Goal: Task Accomplishment & Management: Manage account settings

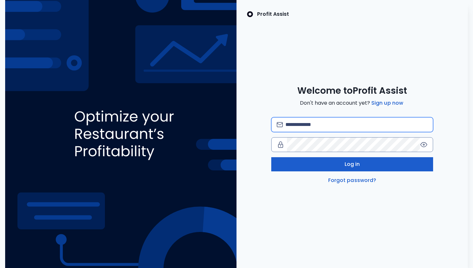
type input "**********"
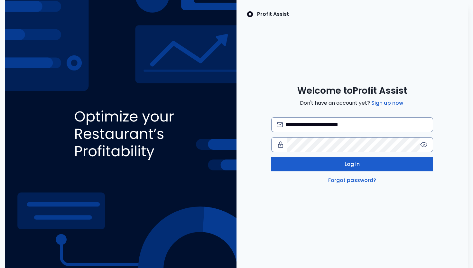
click at [311, 164] on button "Log in" at bounding box center [352, 164] width 162 height 14
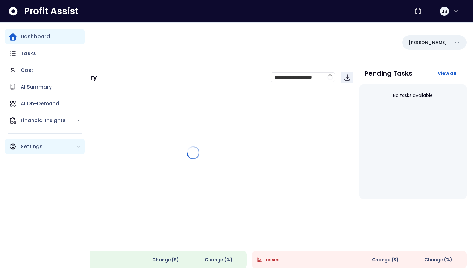
click at [50, 147] on p "Settings" at bounding box center [49, 147] width 56 height 8
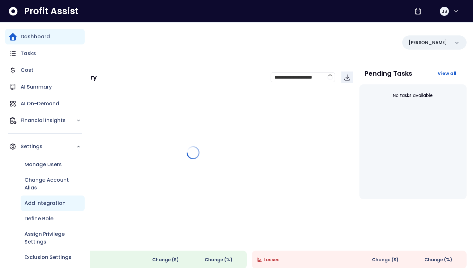
scroll to position [6, 0]
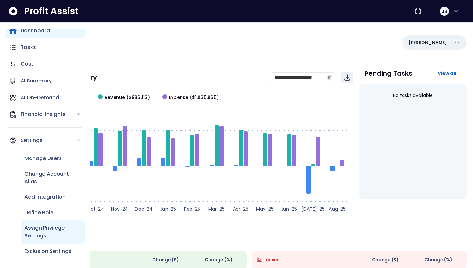
click at [52, 231] on p "Assign Privilege Settings" at bounding box center [52, 231] width 56 height 15
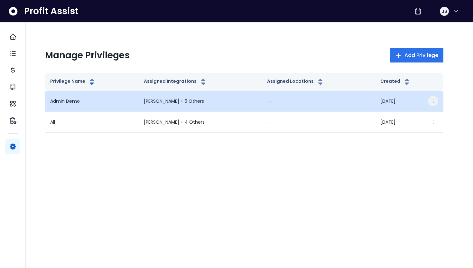
click at [432, 102] on icon "button" at bounding box center [433, 101] width 5 height 5
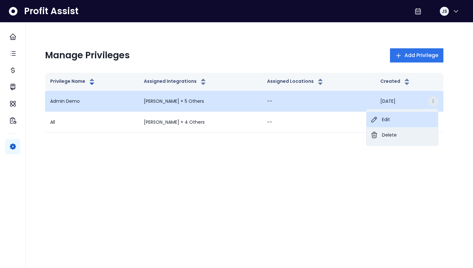
click at [407, 119] on button "Edit" at bounding box center [402, 119] width 71 height 15
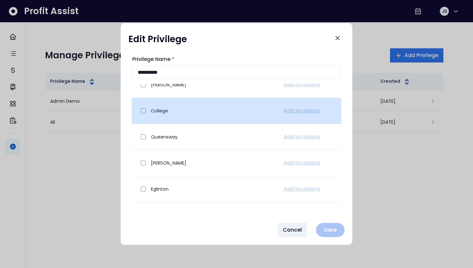
scroll to position [45, 0]
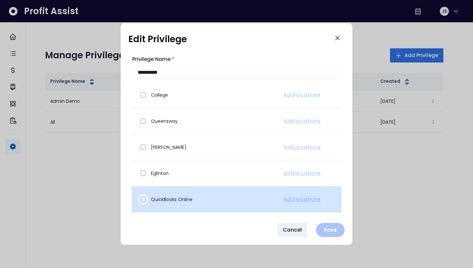
click at [144, 200] on span at bounding box center [143, 199] width 5 height 5
click at [144, 200] on icon at bounding box center [143, 199] width 5 height 5
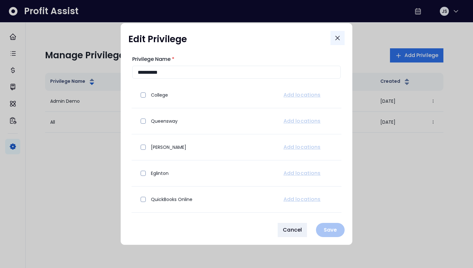
click at [340, 39] on icon "Close" at bounding box center [338, 38] width 8 height 8
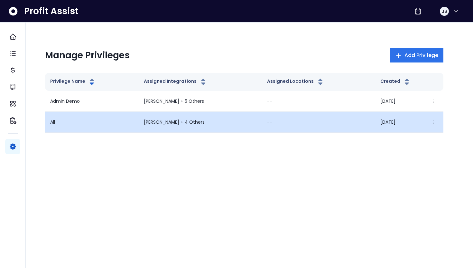
click at [130, 127] on td "All" at bounding box center [92, 122] width 94 height 21
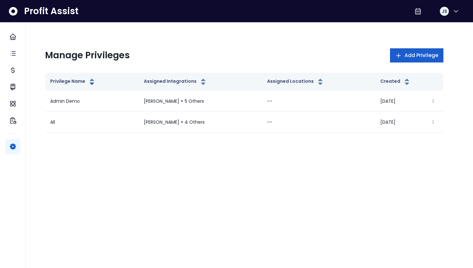
click at [418, 53] on span "Add Privilege" at bounding box center [421, 55] width 34 height 8
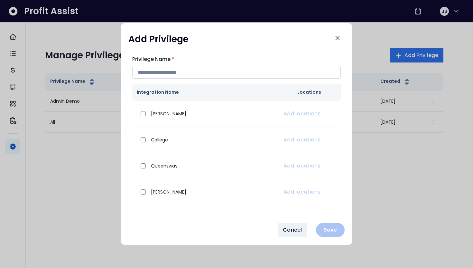
click at [243, 75] on input "Privilege Name *" at bounding box center [236, 72] width 209 height 13
click at [338, 38] on icon "Close" at bounding box center [338, 38] width 8 height 8
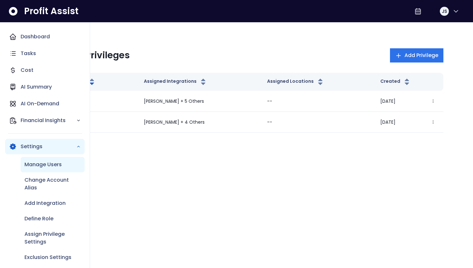
click at [51, 166] on p "Manage Users" at bounding box center [42, 165] width 37 height 8
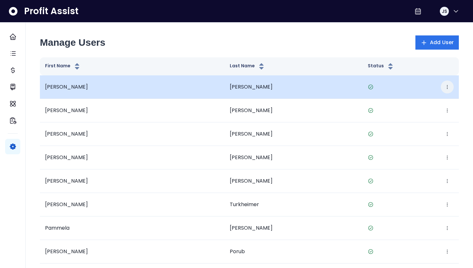
click at [445, 86] on icon "button" at bounding box center [447, 86] width 5 height 5
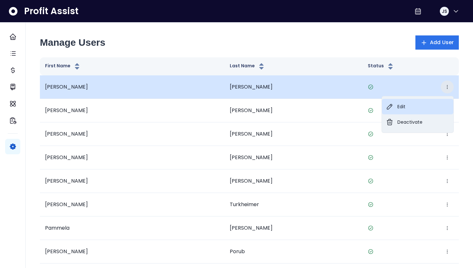
click at [414, 113] on button "Edit" at bounding box center [417, 106] width 71 height 15
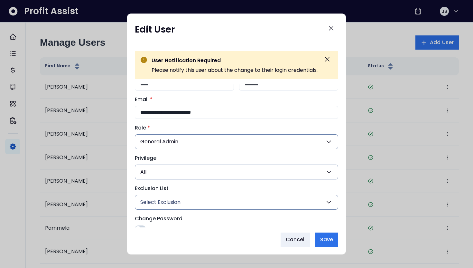
scroll to position [32, 0]
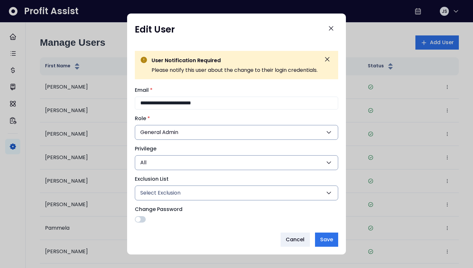
click at [272, 161] on button "All" at bounding box center [236, 162] width 203 height 15
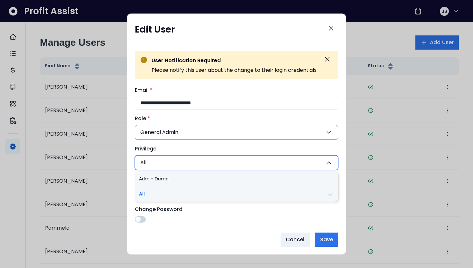
click at [272, 161] on button "All" at bounding box center [236, 162] width 203 height 15
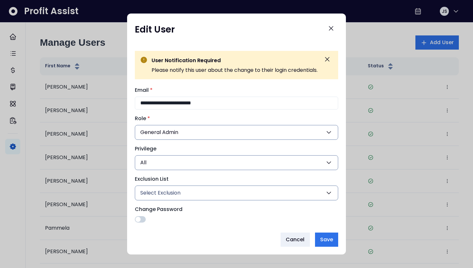
click at [123, 188] on div at bounding box center [236, 134] width 473 height 268
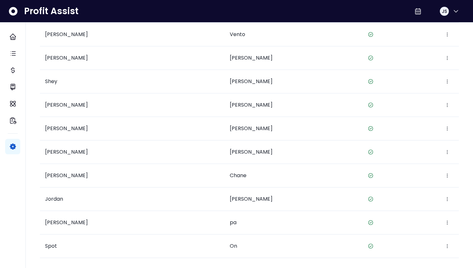
scroll to position [526, 0]
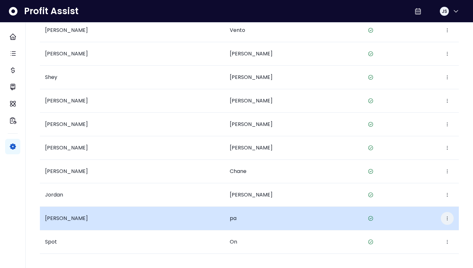
click at [445, 218] on icon "button" at bounding box center [447, 218] width 5 height 5
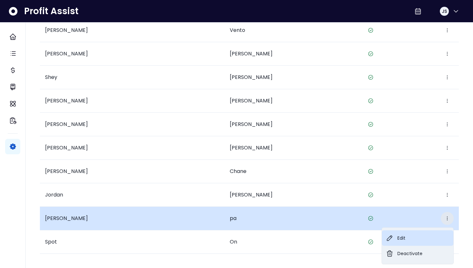
click at [421, 235] on button "Edit" at bounding box center [417, 237] width 71 height 15
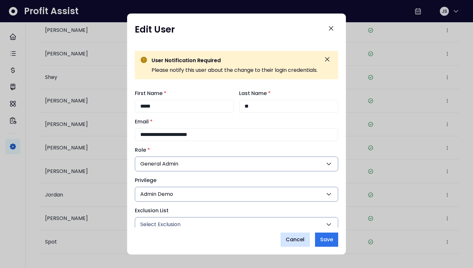
click at [293, 243] on span "Cancel" at bounding box center [295, 240] width 19 height 8
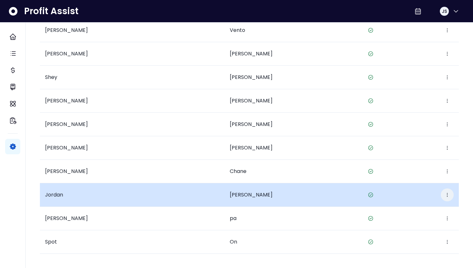
click at [447, 196] on icon "button" at bounding box center [447, 194] width 5 height 5
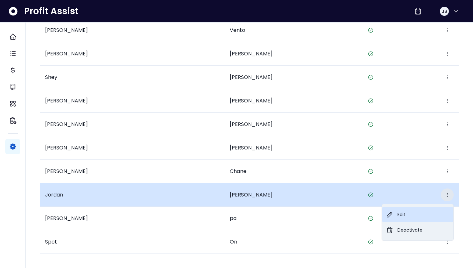
click at [419, 216] on button "Edit" at bounding box center [417, 214] width 71 height 15
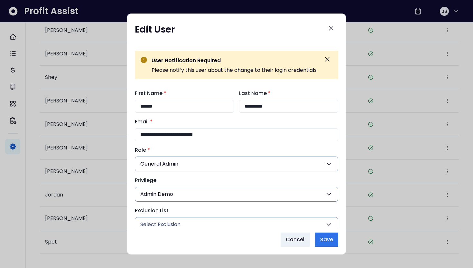
click at [415, 213] on div at bounding box center [236, 134] width 473 height 268
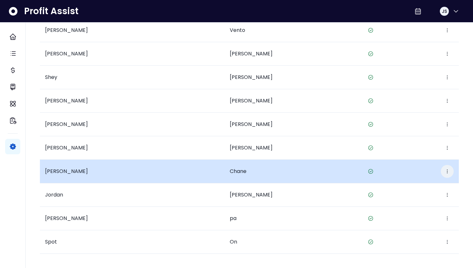
click at [447, 169] on icon "button" at bounding box center [447, 171] width 1 height 4
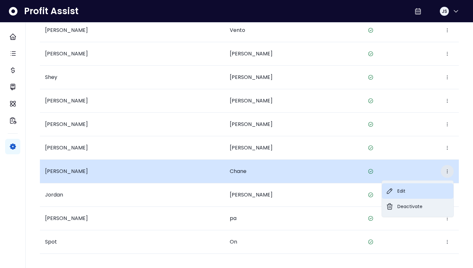
click at [414, 190] on button "Edit" at bounding box center [417, 190] width 71 height 15
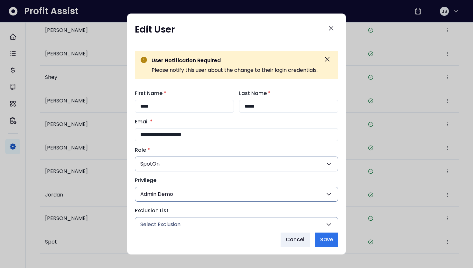
click at [407, 168] on div at bounding box center [236, 134] width 473 height 268
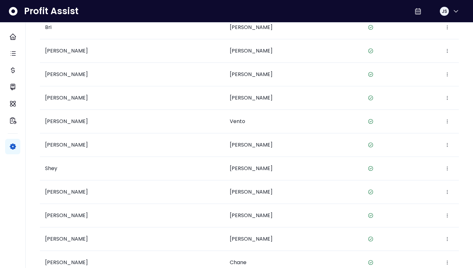
scroll to position [372, 0]
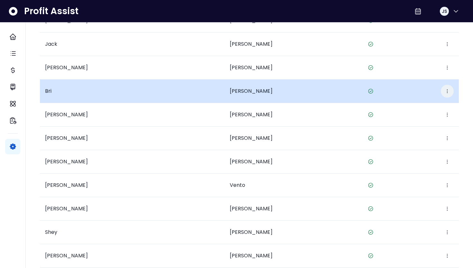
click at [445, 91] on icon "button" at bounding box center [447, 90] width 5 height 5
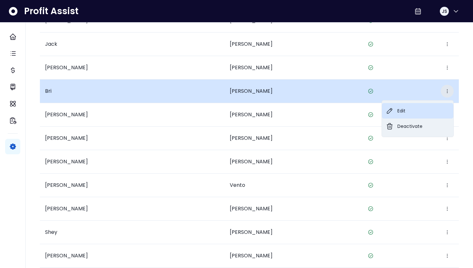
click at [426, 107] on button "Edit" at bounding box center [417, 110] width 71 height 15
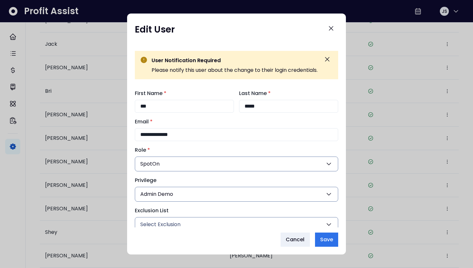
click at [397, 117] on div at bounding box center [236, 134] width 473 height 268
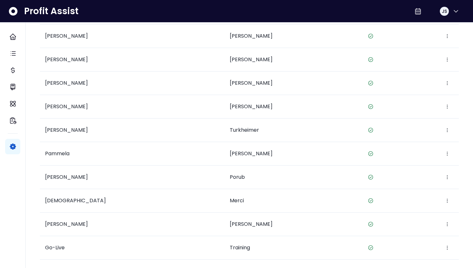
scroll to position [0, 0]
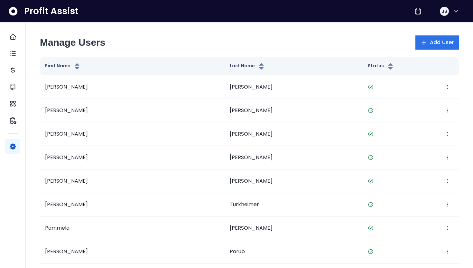
click at [169, 37] on div "Manage Users Add User" at bounding box center [249, 42] width 419 height 14
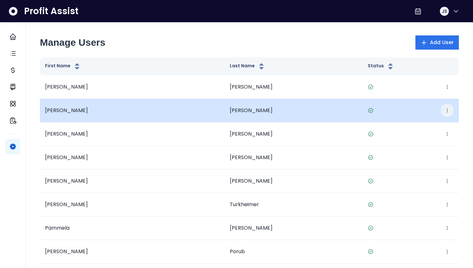
click at [451, 109] on button "button" at bounding box center [447, 110] width 13 height 13
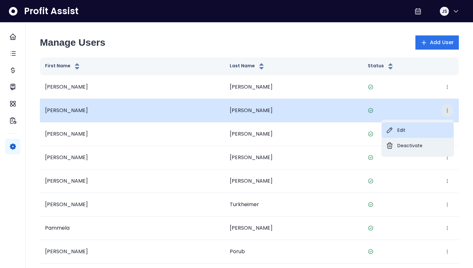
click at [429, 126] on button "Edit" at bounding box center [417, 129] width 71 height 15
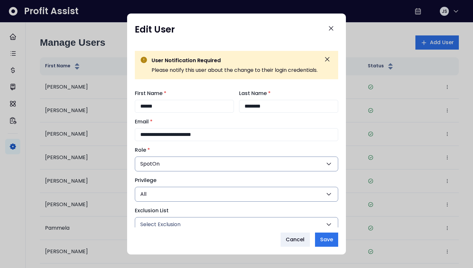
click at [342, 25] on div "**********" at bounding box center [236, 134] width 219 height 241
click at [333, 26] on icon "Close" at bounding box center [331, 28] width 4 height 4
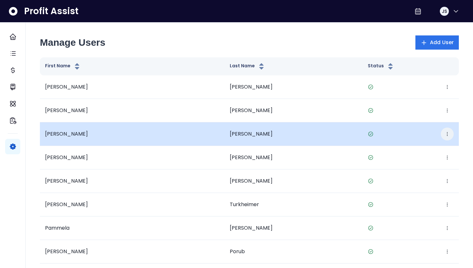
click at [449, 137] on button "button" at bounding box center [447, 133] width 13 height 13
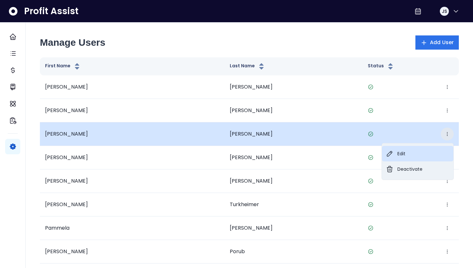
click at [432, 149] on button "Edit" at bounding box center [417, 153] width 71 height 15
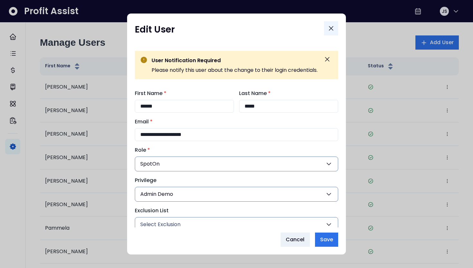
click at [334, 25] on icon "Close" at bounding box center [331, 28] width 8 height 8
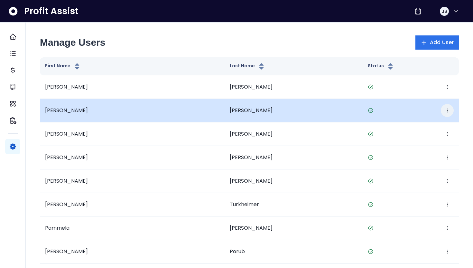
click at [447, 113] on button "button" at bounding box center [447, 110] width 13 height 13
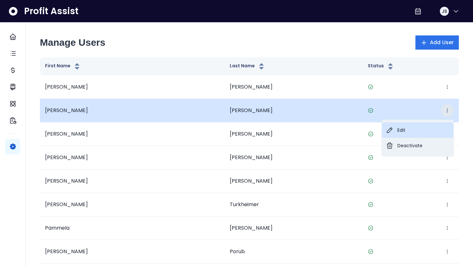
click at [433, 129] on button "Edit" at bounding box center [417, 129] width 71 height 15
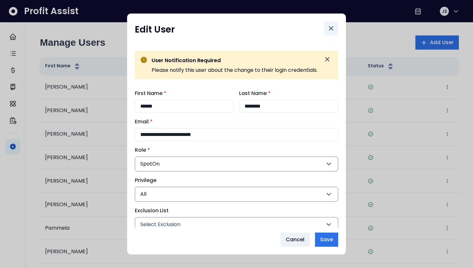
click at [335, 27] on icon "Close" at bounding box center [331, 28] width 8 height 8
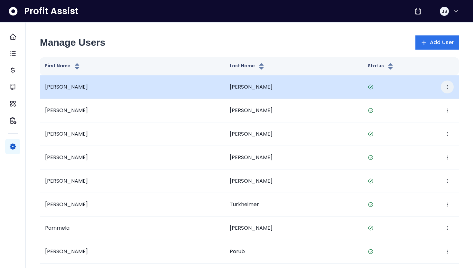
click at [450, 85] on button "button" at bounding box center [447, 86] width 13 height 13
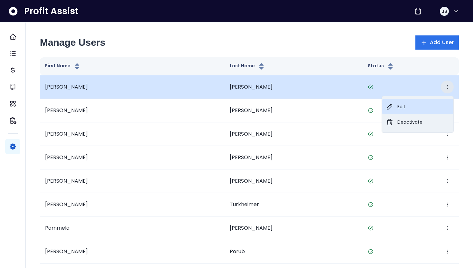
click at [428, 103] on button "Edit" at bounding box center [417, 106] width 71 height 15
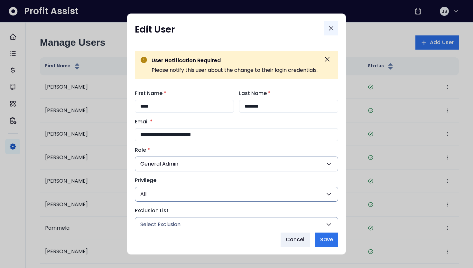
click at [331, 33] on button "Close" at bounding box center [331, 28] width 14 height 14
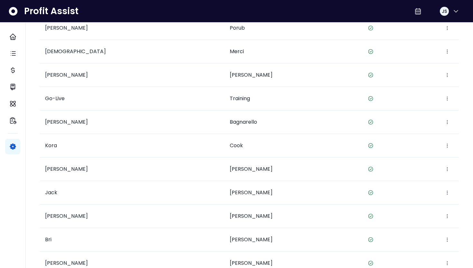
scroll to position [248, 0]
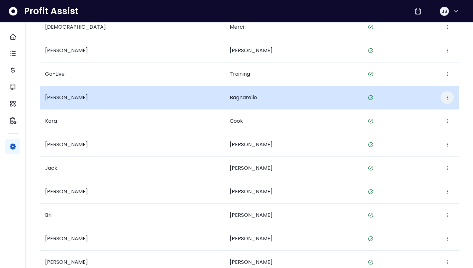
click at [444, 99] on button "button" at bounding box center [447, 97] width 13 height 13
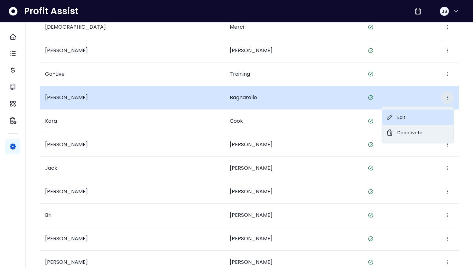
click at [422, 118] on button "Edit" at bounding box center [417, 116] width 71 height 15
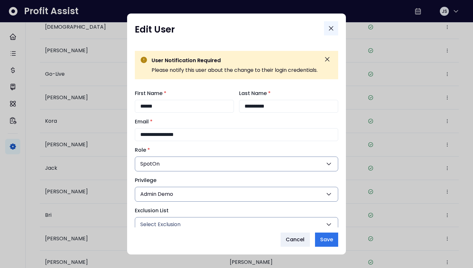
click at [326, 29] on button "Close" at bounding box center [331, 28] width 14 height 14
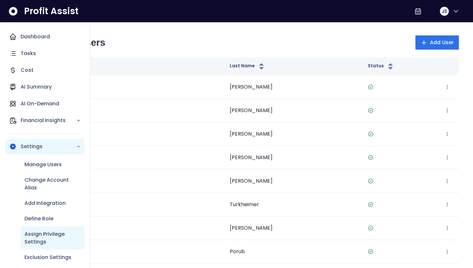
scroll to position [6, 0]
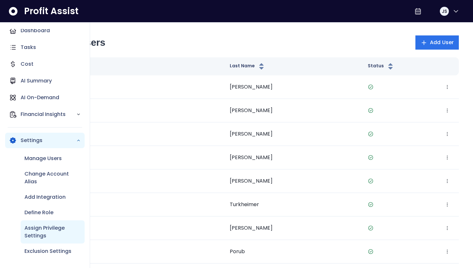
click at [41, 228] on p "Assign Privilege Settings" at bounding box center [52, 231] width 56 height 15
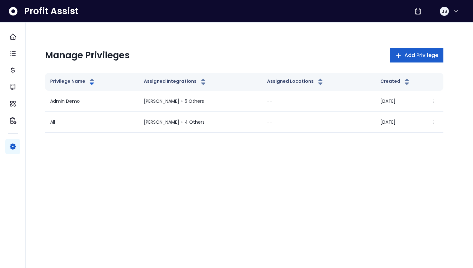
click at [430, 50] on button "Add Privilege" at bounding box center [416, 55] width 53 height 14
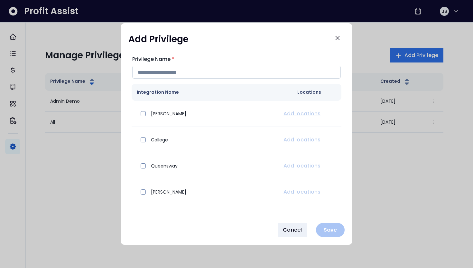
click at [219, 76] on input "Privilege Name *" at bounding box center [236, 72] width 209 height 13
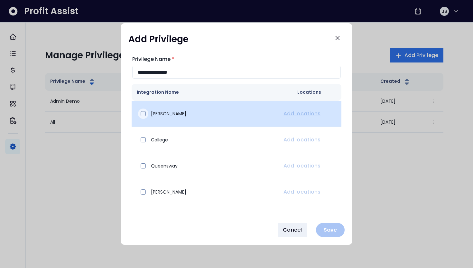
type input "**********"
click at [141, 115] on span at bounding box center [143, 113] width 5 height 5
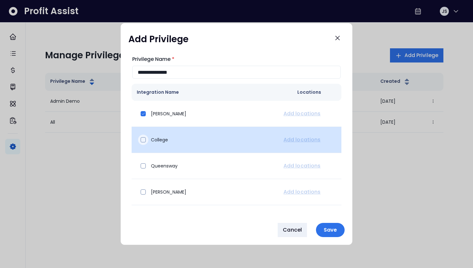
click at [142, 136] on div at bounding box center [143, 140] width 10 height 10
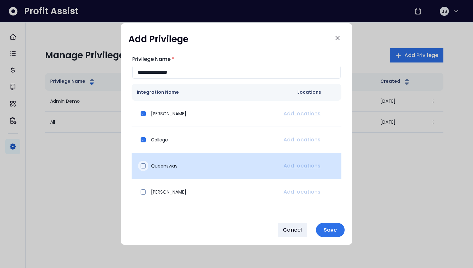
click at [147, 169] on div at bounding box center [143, 166] width 10 height 10
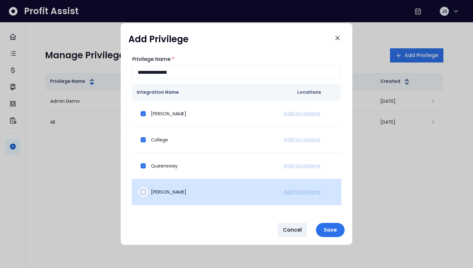
click at [146, 192] on div at bounding box center [143, 192] width 10 height 10
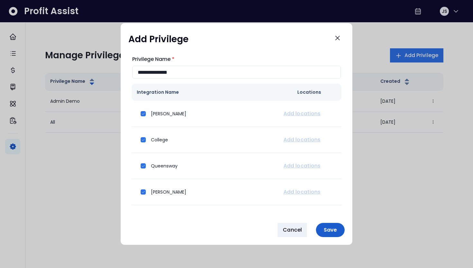
click at [327, 231] on p "Save" at bounding box center [330, 230] width 21 height 6
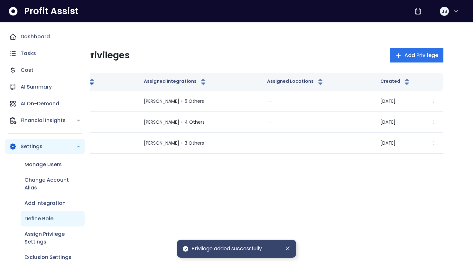
scroll to position [6, 0]
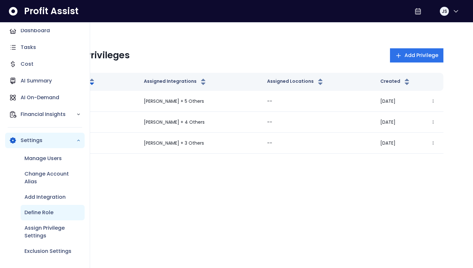
click at [51, 218] on div "Define Role" at bounding box center [53, 212] width 64 height 15
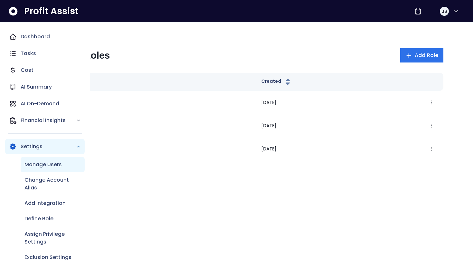
click at [49, 169] on div "Manage Users" at bounding box center [53, 164] width 64 height 15
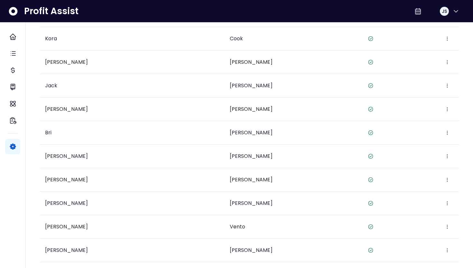
scroll to position [526, 0]
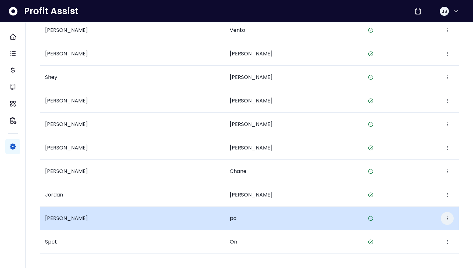
click at [452, 219] on button "button" at bounding box center [447, 218] width 13 height 13
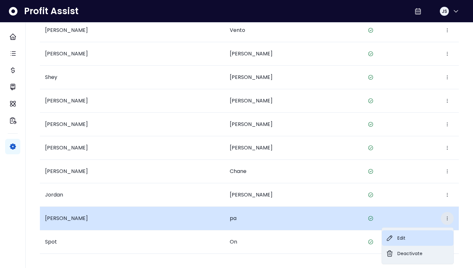
click at [408, 241] on button "Edit" at bounding box center [417, 237] width 71 height 15
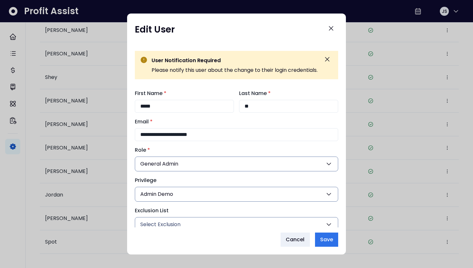
click at [219, 192] on button "Admin Demo" at bounding box center [236, 194] width 203 height 15
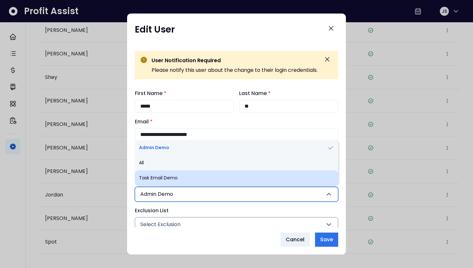
click at [204, 172] on li "Task Email Demo" at bounding box center [236, 177] width 203 height 15
type input "***"
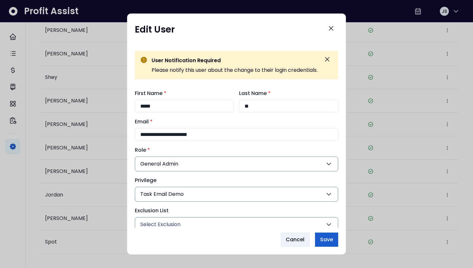
click at [319, 237] on button "Save" at bounding box center [326, 239] width 23 height 14
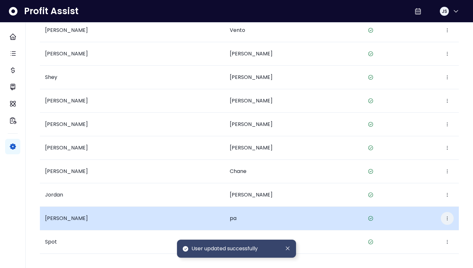
click at [447, 219] on icon "button" at bounding box center [447, 218] width 5 height 5
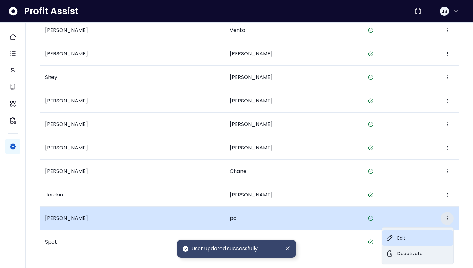
click at [408, 235] on button "Edit" at bounding box center [417, 237] width 71 height 15
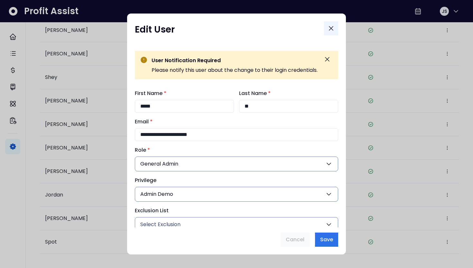
click at [333, 32] on icon "Close" at bounding box center [331, 28] width 8 height 8
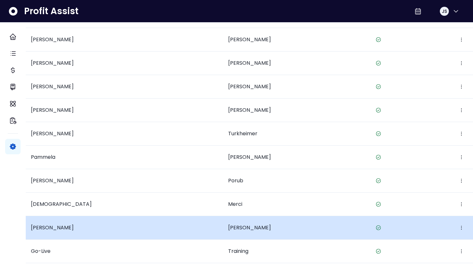
scroll to position [526, 0]
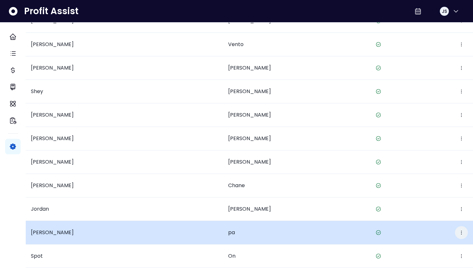
click at [459, 230] on icon "button" at bounding box center [461, 232] width 5 height 5
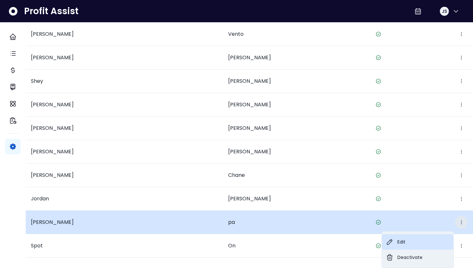
click at [397, 237] on button "Edit" at bounding box center [417, 241] width 71 height 15
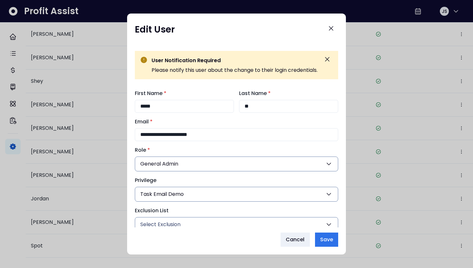
scroll to position [32, 0]
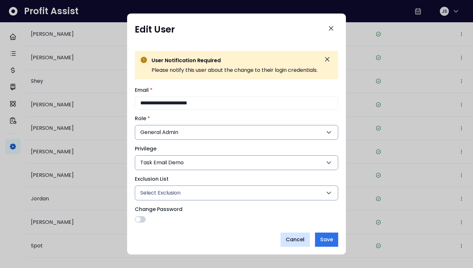
click at [298, 240] on span "Cancel" at bounding box center [295, 240] width 19 height 8
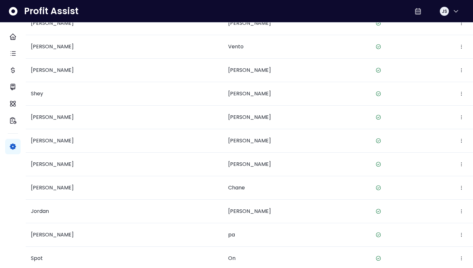
scroll to position [526, 0]
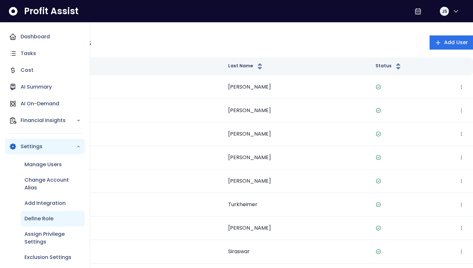
scroll to position [6, 0]
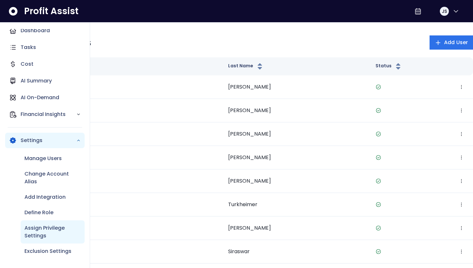
click at [36, 231] on p "Assign Privilege Settings" at bounding box center [52, 231] width 56 height 15
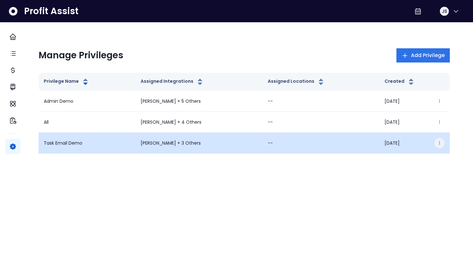
click at [437, 139] on button "button" at bounding box center [439, 143] width 10 height 10
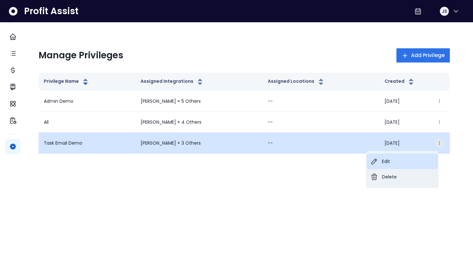
click at [393, 159] on button "Edit" at bounding box center [402, 160] width 71 height 15
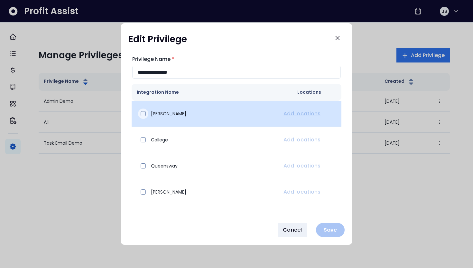
click at [144, 117] on div at bounding box center [143, 113] width 10 height 10
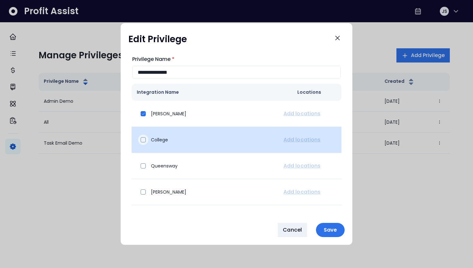
click at [144, 137] on span at bounding box center [143, 139] width 5 height 5
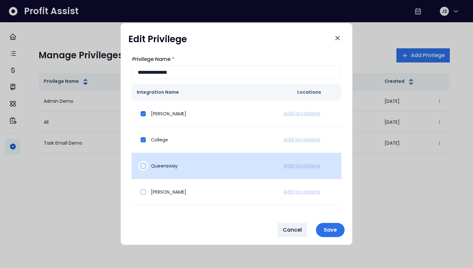
click at [144, 164] on span at bounding box center [143, 165] width 5 height 5
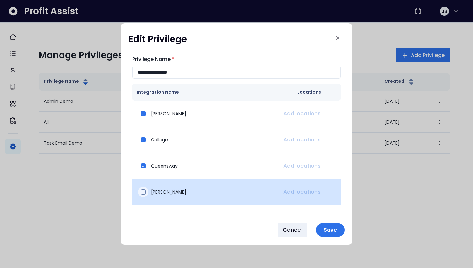
click at [144, 188] on div at bounding box center [143, 192] width 10 height 10
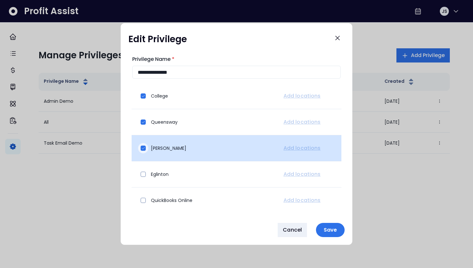
scroll to position [45, 0]
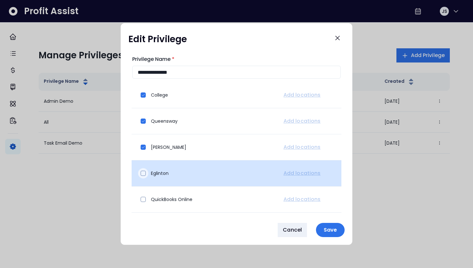
click at [144, 173] on span at bounding box center [143, 173] width 5 height 5
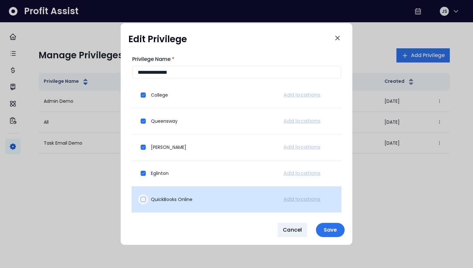
click at [144, 199] on span at bounding box center [143, 199] width 5 height 5
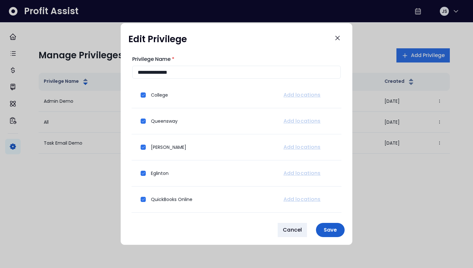
click at [327, 235] on button "Save" at bounding box center [330, 230] width 29 height 14
